Goal: Task Accomplishment & Management: Use online tool/utility

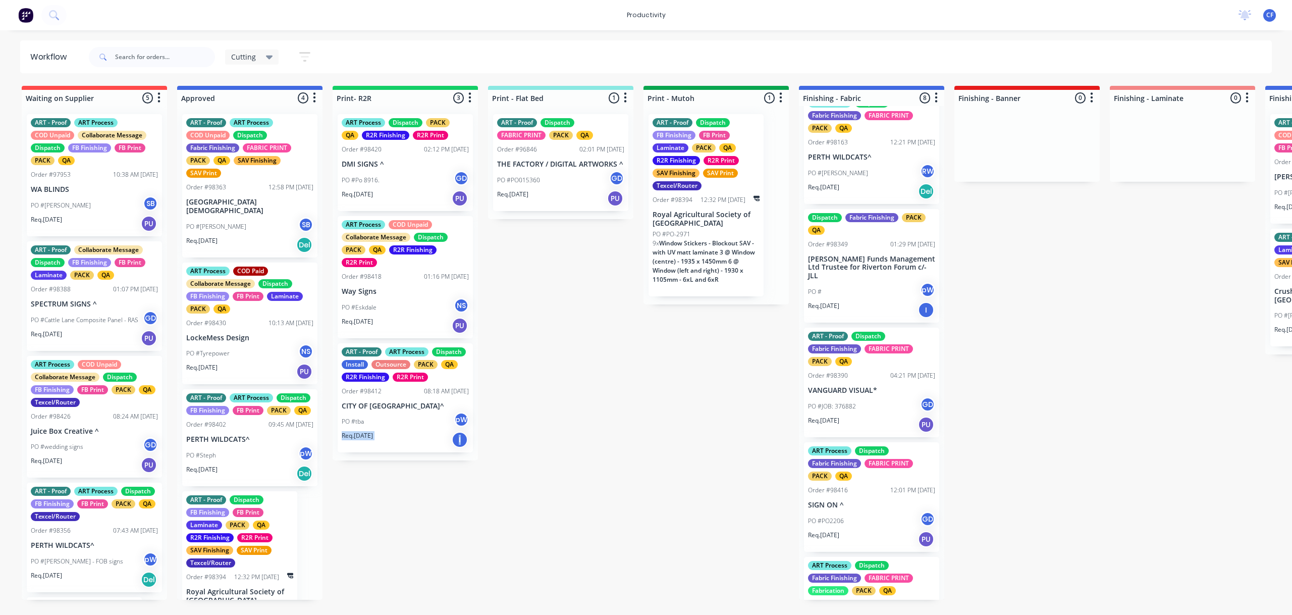
click at [90, 326] on div "PO #Cattle Lane Composite Panel - RAS GD" at bounding box center [94, 319] width 127 height 19
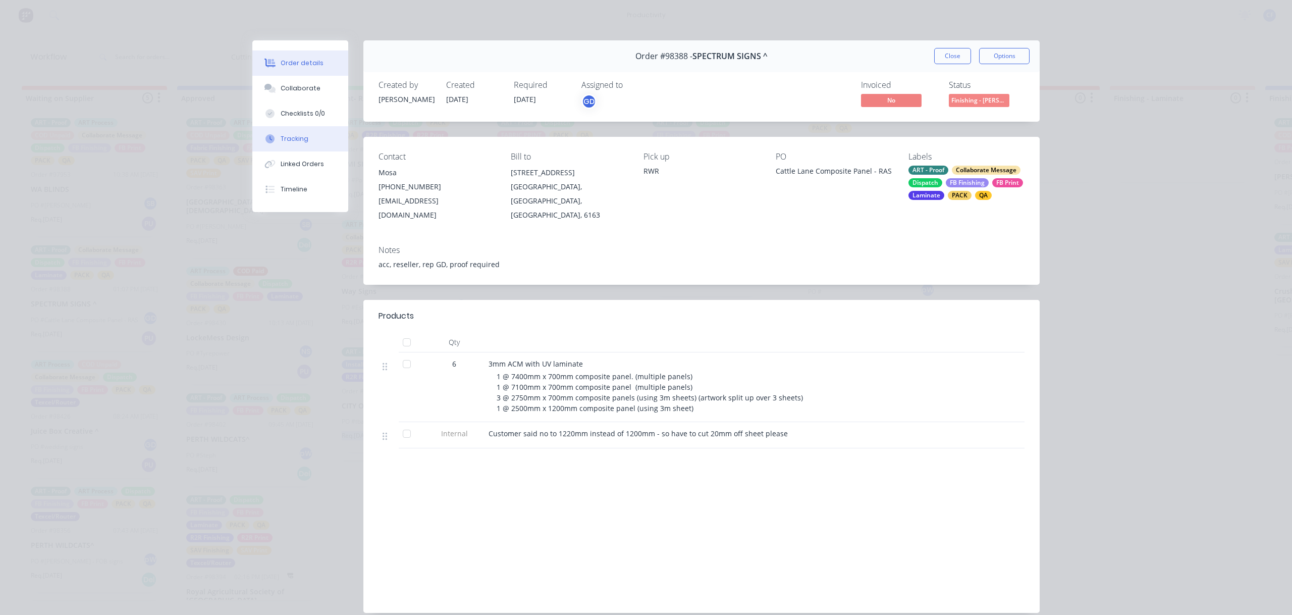
click at [291, 145] on button "Tracking" at bounding box center [300, 138] width 96 height 25
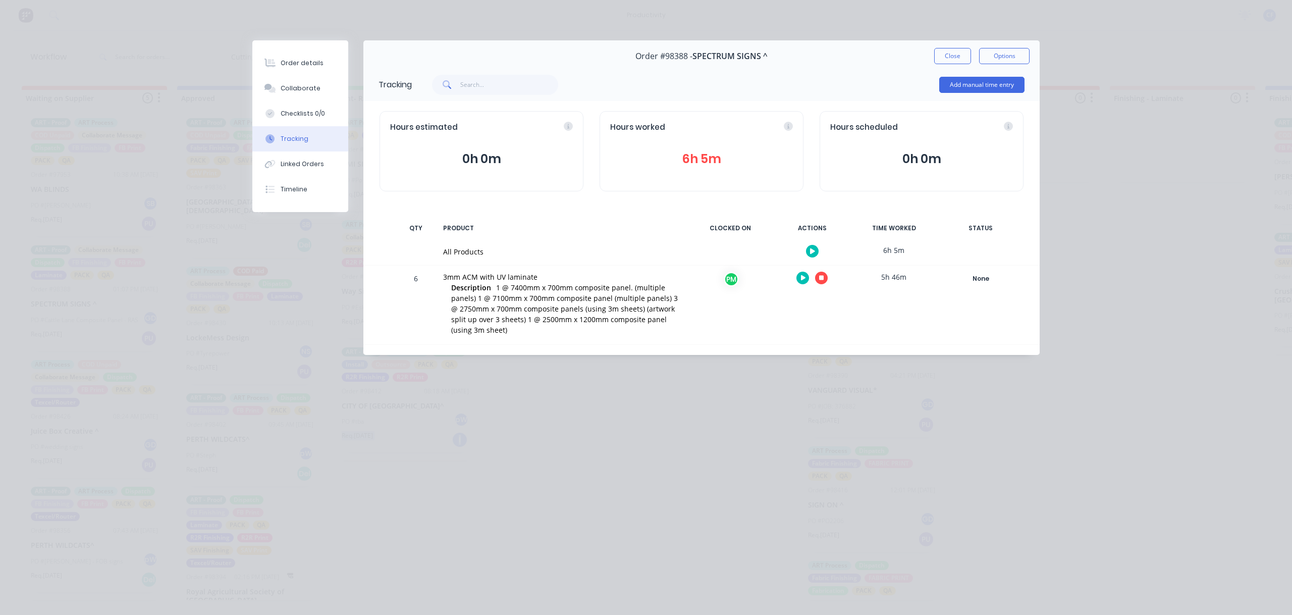
click at [821, 281] on icon "button" at bounding box center [821, 278] width 5 height 7
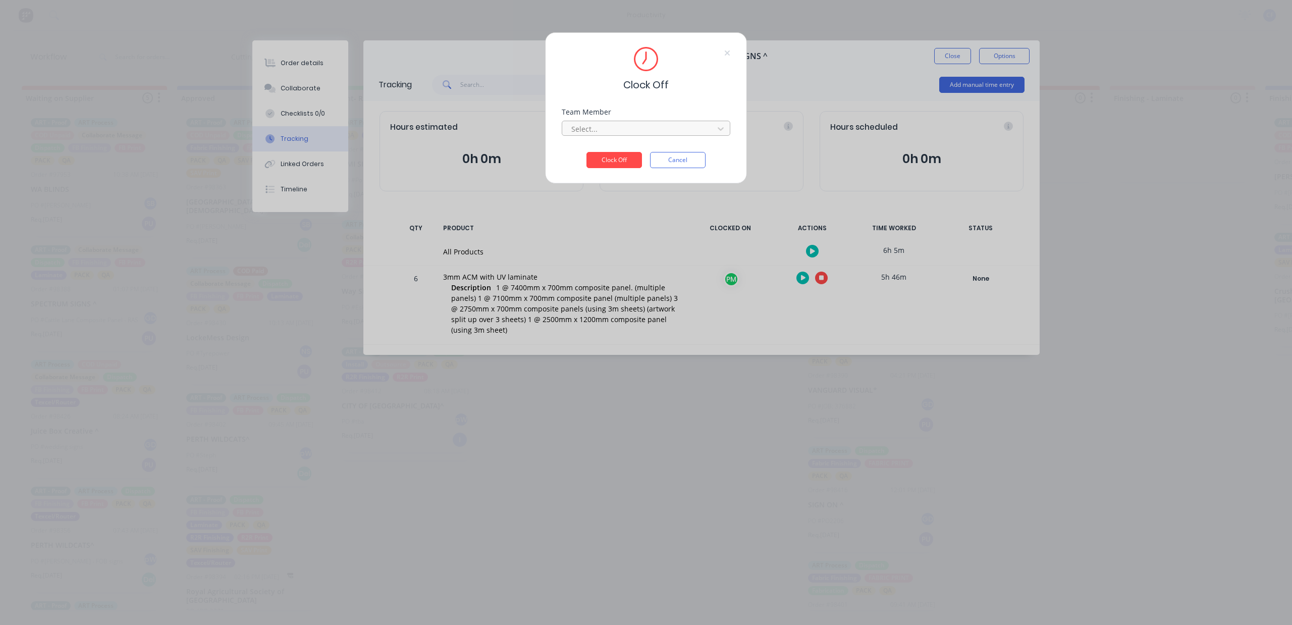
click at [604, 129] on div at bounding box center [639, 129] width 138 height 13
click at [602, 152] on div "Production Manager" at bounding box center [646, 151] width 168 height 19
click at [604, 156] on button "Clock Off" at bounding box center [615, 160] width 56 height 16
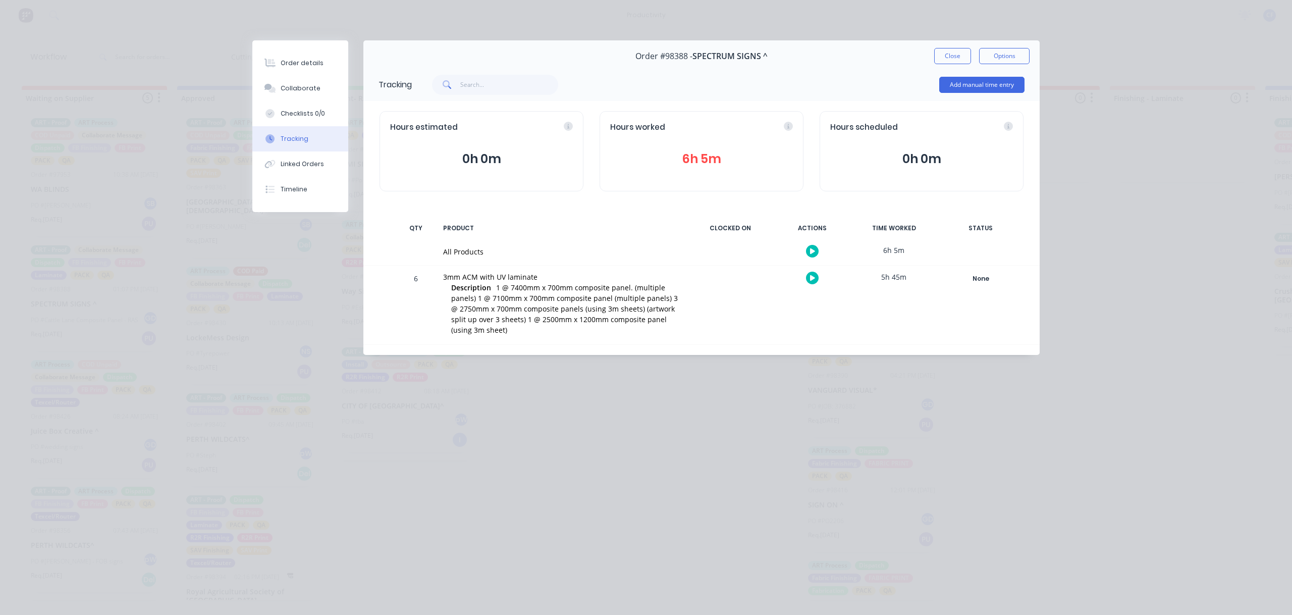
click at [951, 49] on button "Close" at bounding box center [952, 56] width 37 height 16
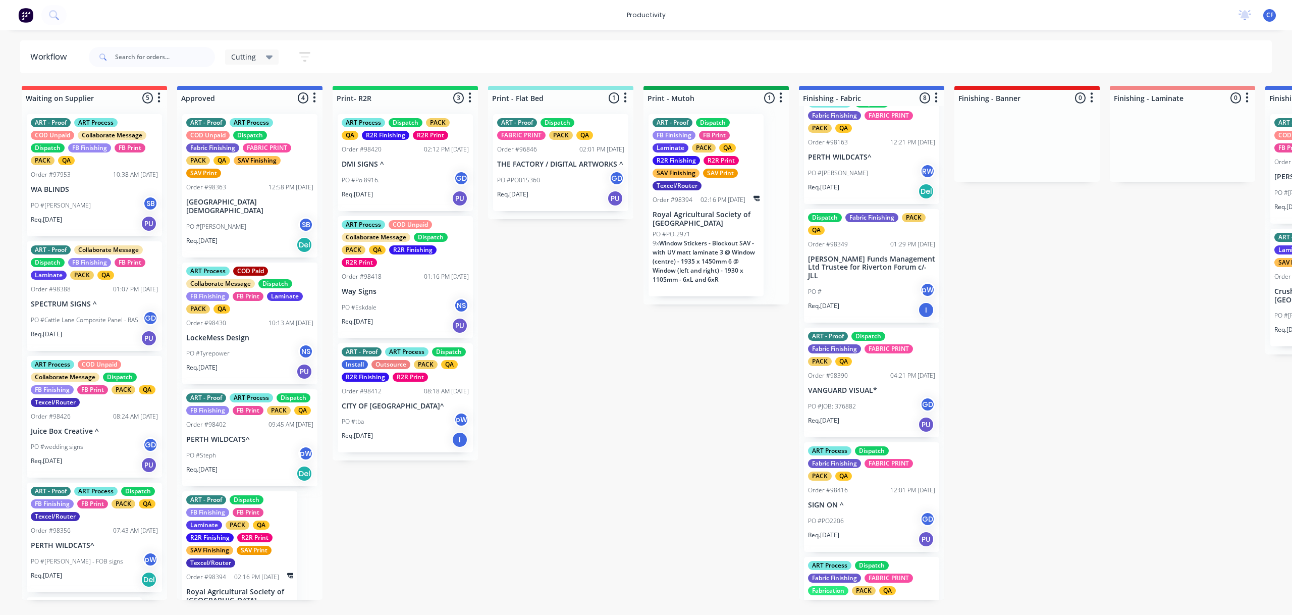
click at [1275, 10] on div "CF All Flags & Signs Pty Ltd Cutting Flatbeds Productivity Profile Sign out" at bounding box center [1270, 15] width 13 height 13
click at [1269, 14] on span "CF" at bounding box center [1270, 15] width 7 height 9
click at [1184, 103] on div "Profile" at bounding box center [1180, 106] width 20 height 9
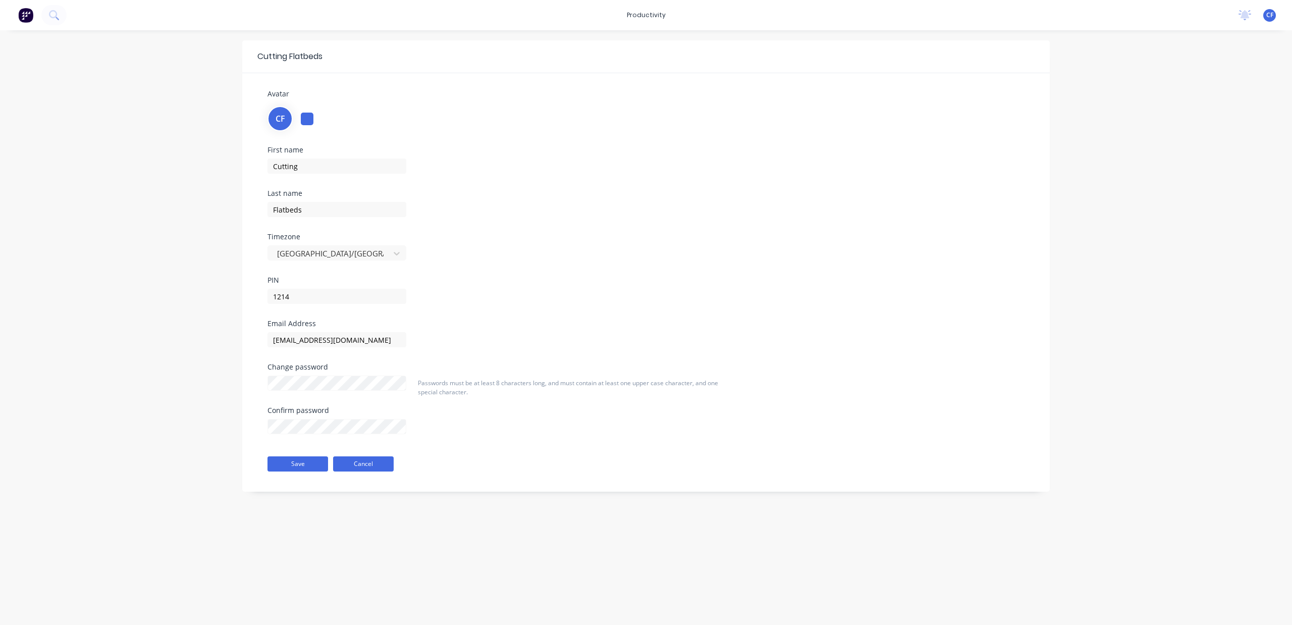
click at [366, 459] on button "Cancel" at bounding box center [363, 463] width 61 height 15
